Goal: Communication & Community: Share content

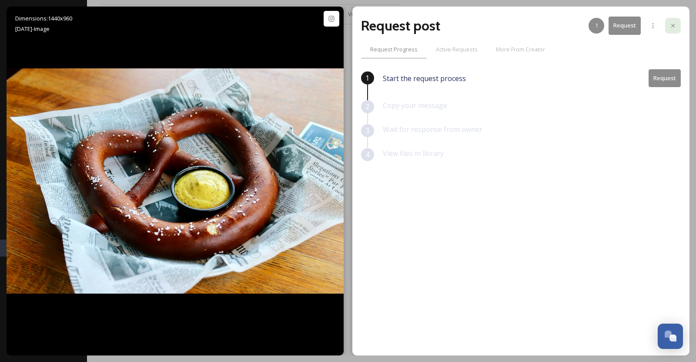
click at [676, 30] on div at bounding box center [673, 26] width 16 height 16
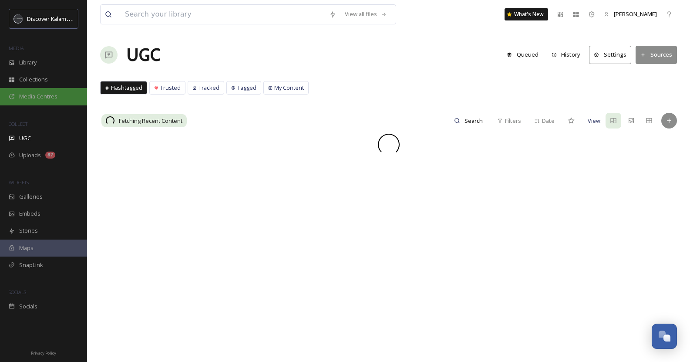
click at [37, 96] on span "Media Centres" at bounding box center [38, 96] width 38 height 8
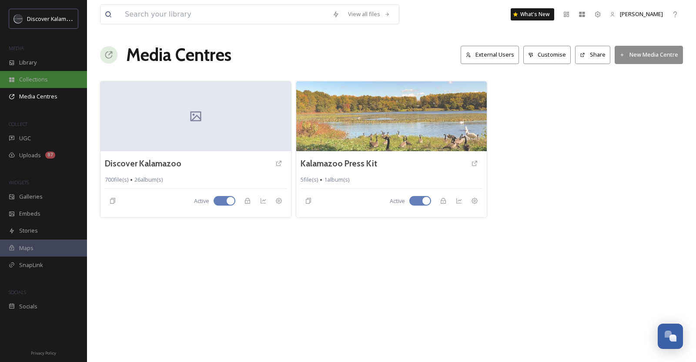
click at [38, 77] on span "Collections" at bounding box center [33, 79] width 29 height 8
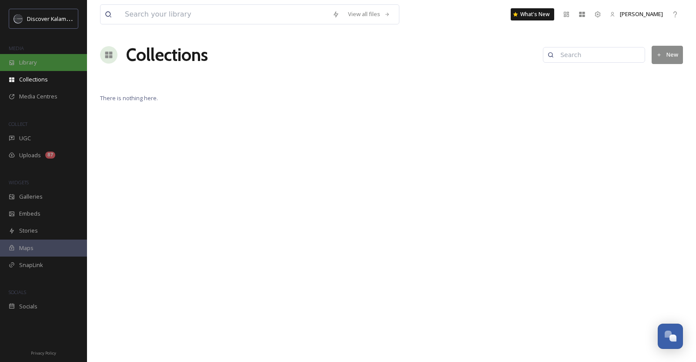
click at [34, 64] on span "Library" at bounding box center [27, 62] width 17 height 8
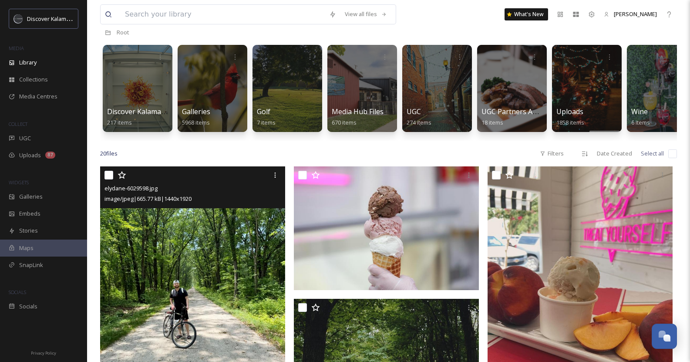
scroll to position [48, 0]
click at [108, 177] on div at bounding box center [193, 176] width 178 height 16
click at [111, 180] on input "checkbox" at bounding box center [108, 175] width 9 height 9
checkbox input "true"
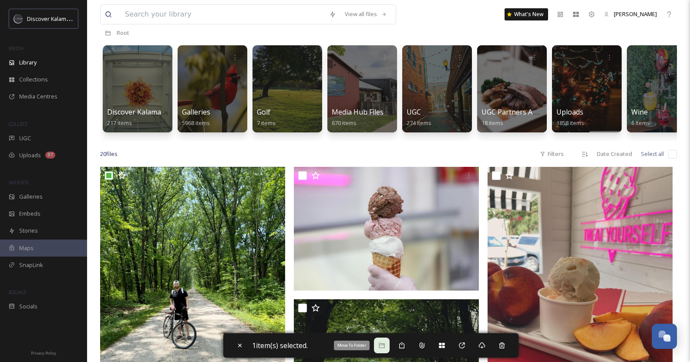
click at [388, 346] on div "Move To Folder" at bounding box center [382, 345] width 16 height 16
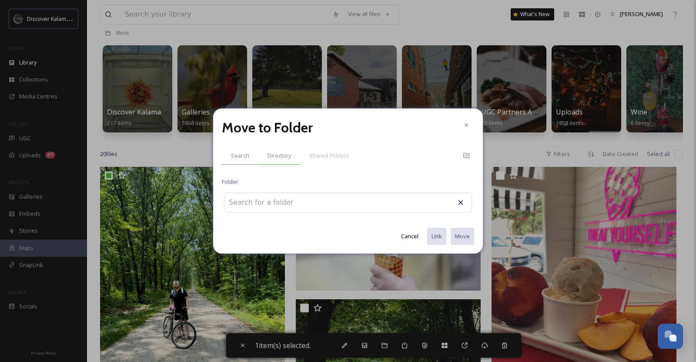
click at [282, 155] on span "Directory" at bounding box center [280, 155] width 24 height 8
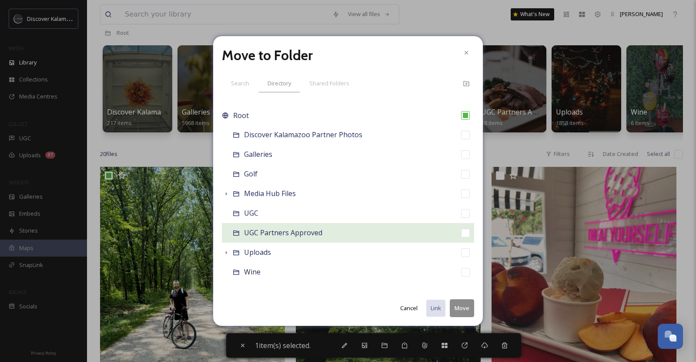
click at [461, 234] on input "checkbox" at bounding box center [465, 233] width 9 height 9
checkbox input "true"
checkbox input "false"
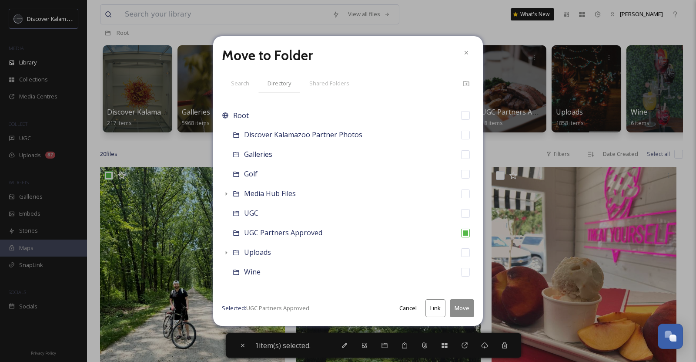
click at [462, 307] on button "Move" at bounding box center [462, 308] width 24 height 18
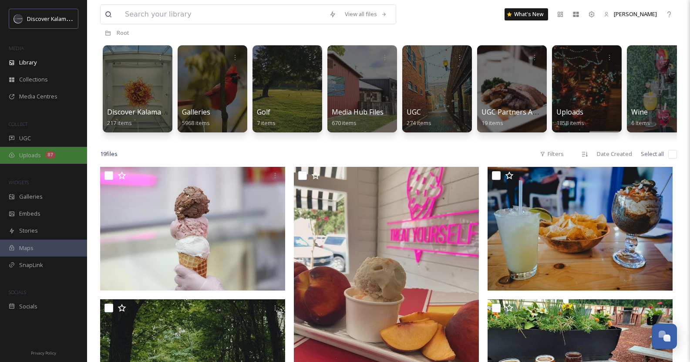
click at [37, 152] on span "Uploads" at bounding box center [30, 155] width 22 height 8
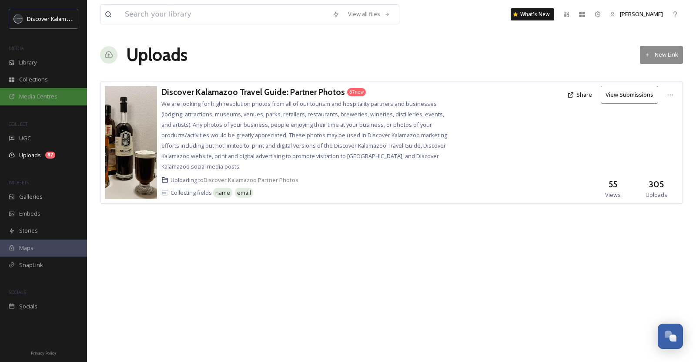
click at [34, 96] on span "Media Centres" at bounding box center [38, 96] width 38 height 8
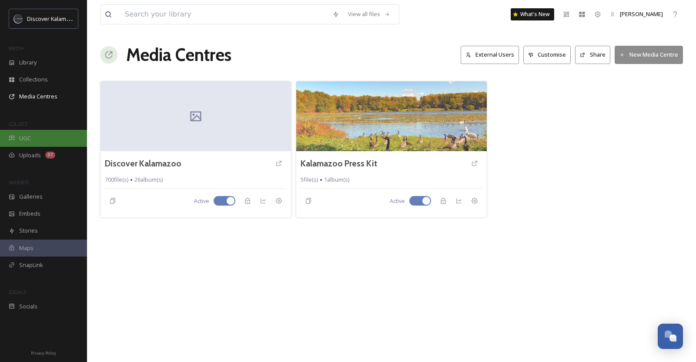
click at [30, 142] on div "UGC" at bounding box center [43, 138] width 87 height 17
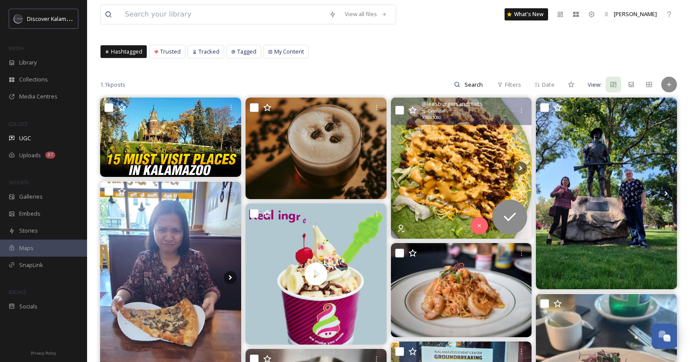
scroll to position [37, 0]
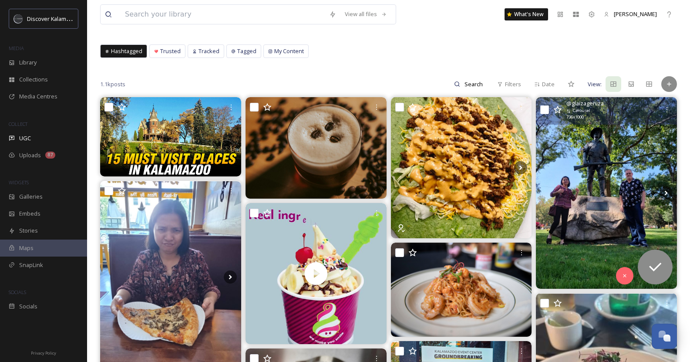
click at [620, 172] on img at bounding box center [606, 193] width 141 height 192
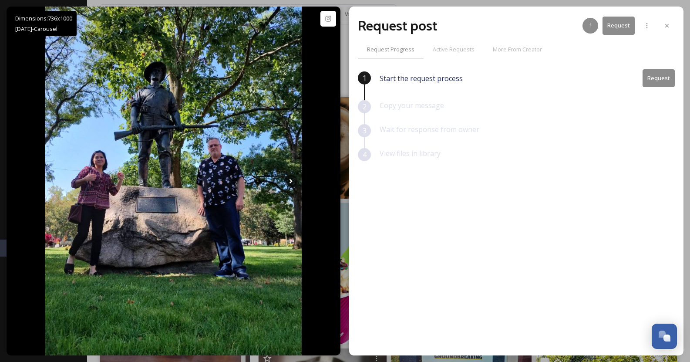
click at [659, 79] on button "Request" at bounding box center [658, 78] width 32 height 18
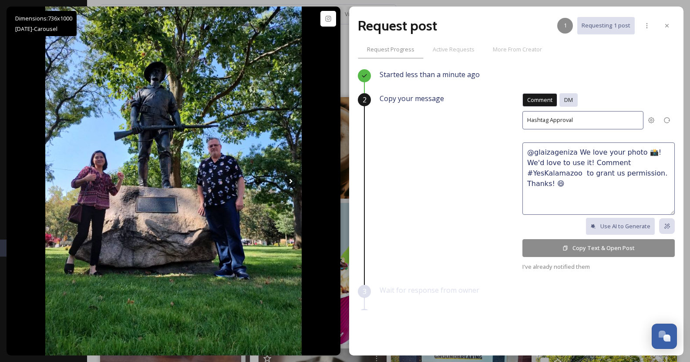
click at [564, 103] on span "DM" at bounding box center [568, 100] width 9 height 8
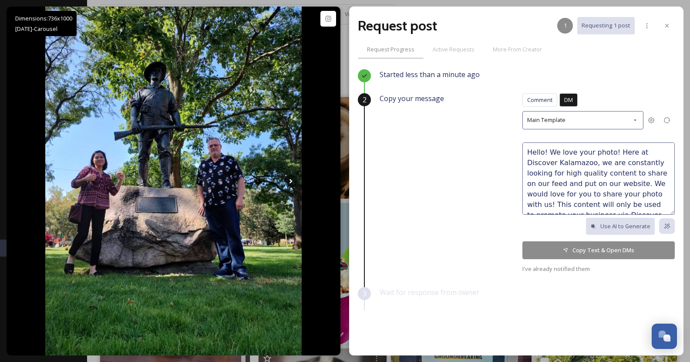
click at [600, 153] on textarea "Hello! We love your photo! Here at Discover Kalamazoo, we are constantly lookin…" at bounding box center [598, 178] width 152 height 72
type textarea "Hello! We love your photo of your visit to [GEOGRAPHIC_DATA]! Here at Discover …"
click at [584, 253] on button "Copy Text & Open DMs" at bounding box center [598, 250] width 152 height 18
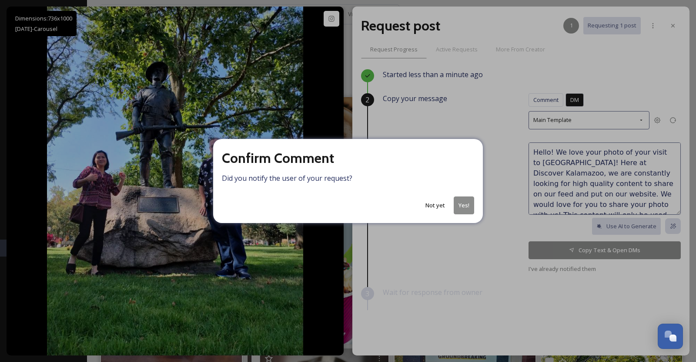
click at [462, 203] on button "Yes!" at bounding box center [464, 205] width 20 height 18
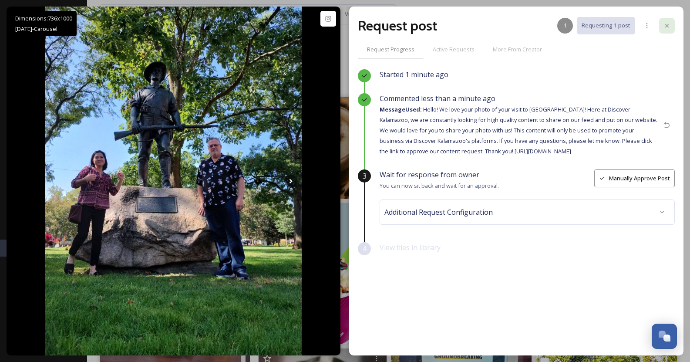
click at [669, 25] on icon at bounding box center [666, 25] width 7 height 7
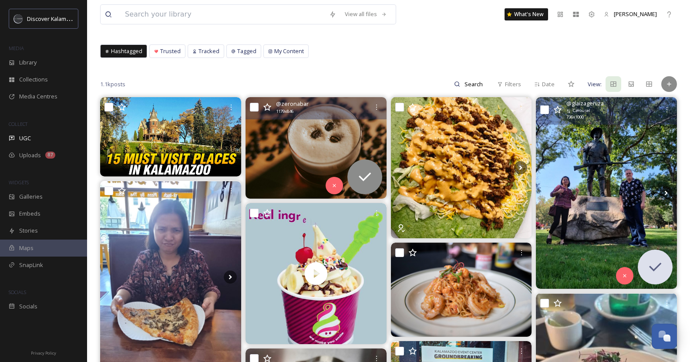
click at [304, 149] on img at bounding box center [315, 147] width 141 height 101
